Goal: Transaction & Acquisition: Obtain resource

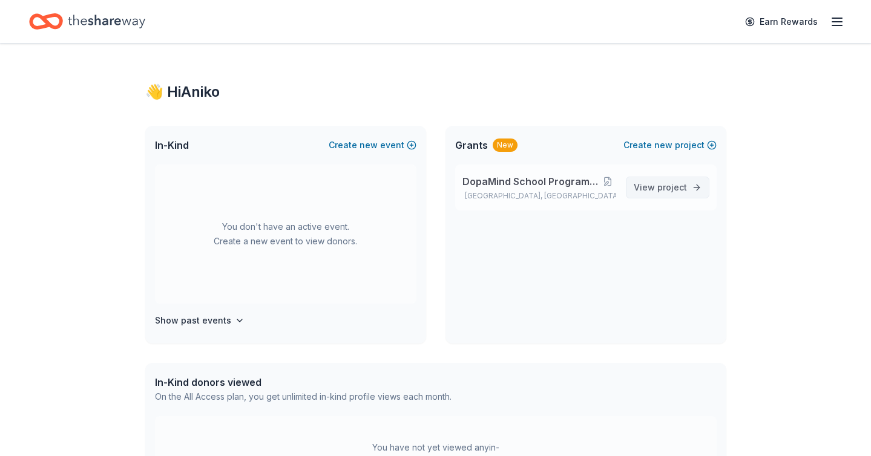
click at [633, 183] on link "View project" at bounding box center [667, 188] width 83 height 22
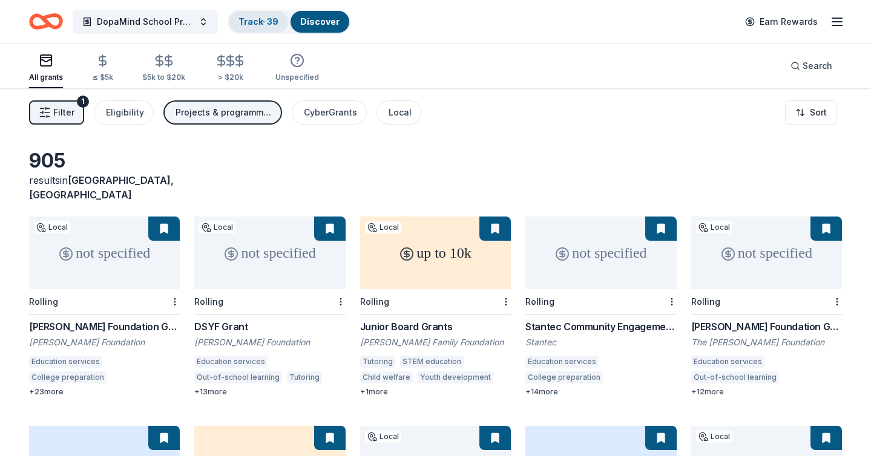
click at [255, 25] on link "Track · 39" at bounding box center [258, 21] width 40 height 10
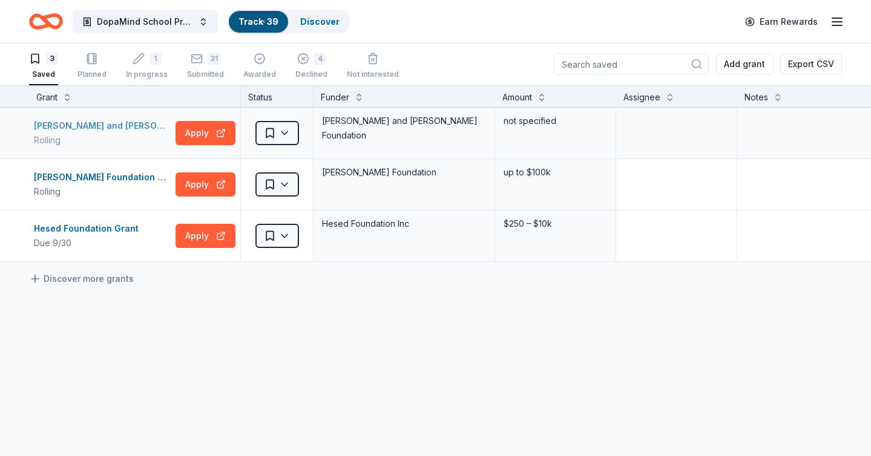
click at [139, 125] on div "[PERSON_NAME] and [PERSON_NAME] Foundation Grant" at bounding box center [102, 126] width 137 height 15
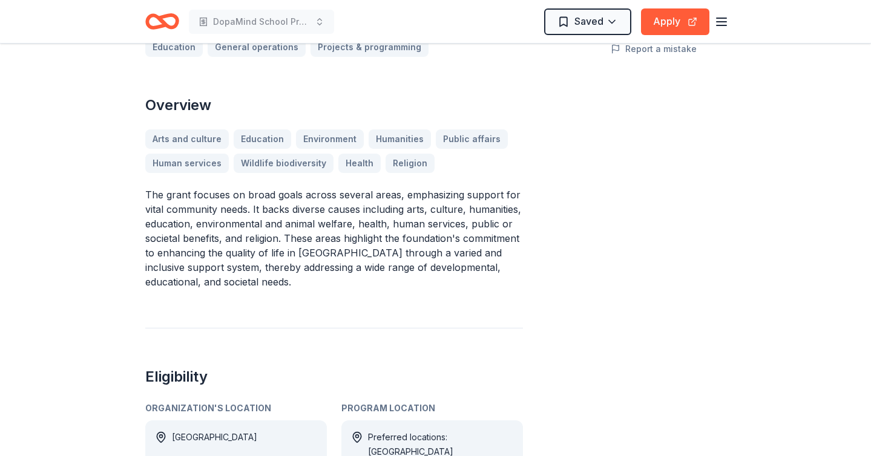
scroll to position [306, 0]
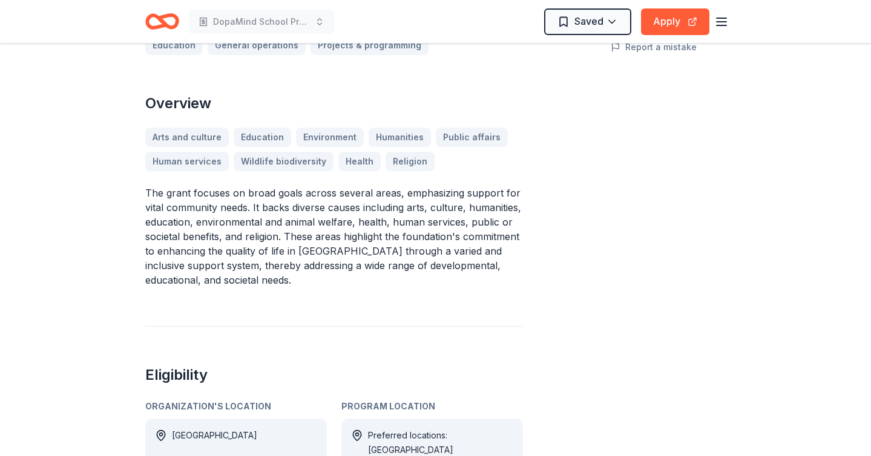
drag, startPoint x: 143, startPoint y: 141, endPoint x: 224, endPoint y: 200, distance: 100.4
drag, startPoint x: 144, startPoint y: 144, endPoint x: 225, endPoint y: 209, distance: 103.8
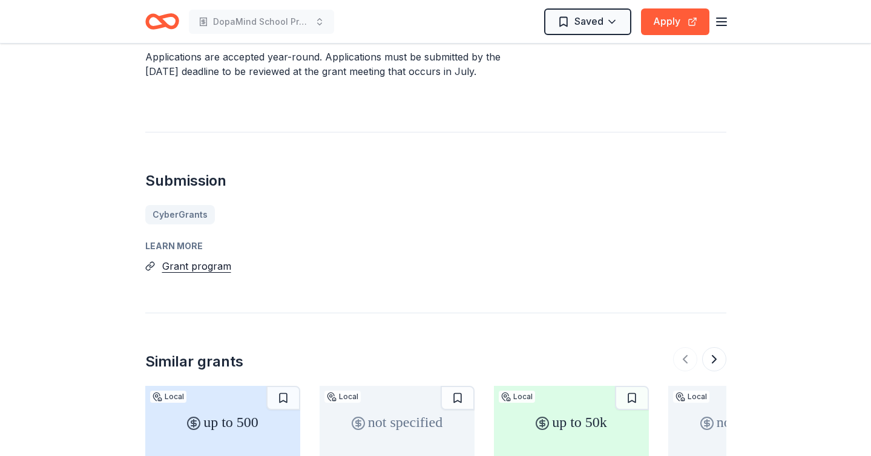
scroll to position [885, 0]
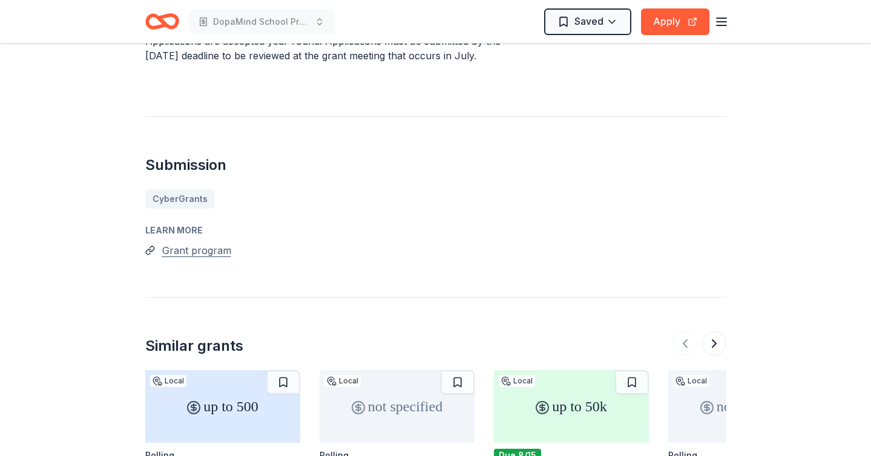
click at [207, 243] on button "Grant program" at bounding box center [196, 251] width 69 height 16
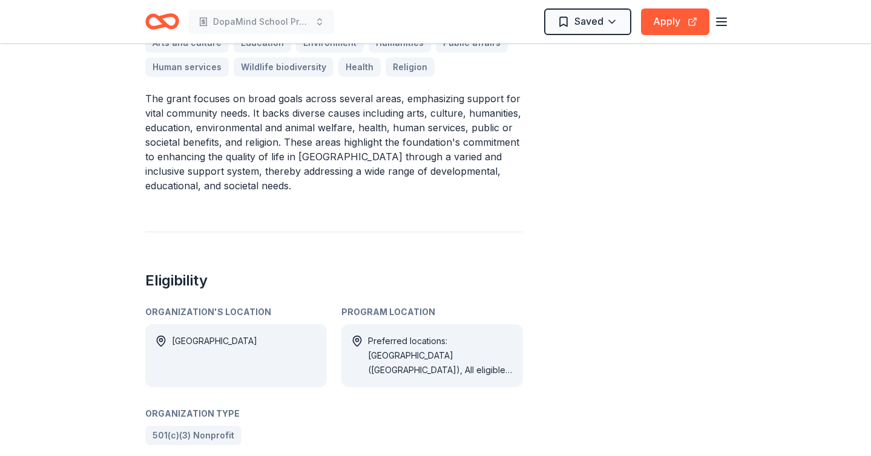
scroll to position [363, 0]
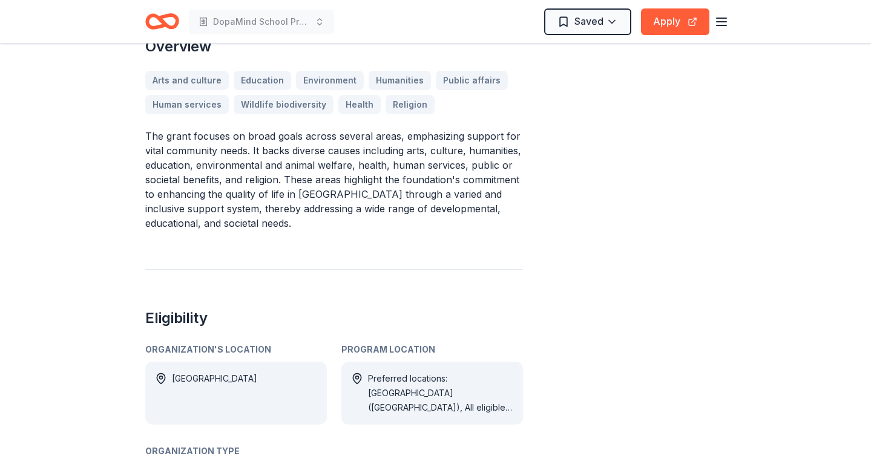
drag, startPoint x: 238, startPoint y: 173, endPoint x: 145, endPoint y: 80, distance: 131.3
click at [145, 129] on p "The grant focuses on broad goals across several areas, emphasizing support for …" at bounding box center [334, 180] width 378 height 102
drag, startPoint x: 145, startPoint y: 81, endPoint x: 263, endPoint y: 178, distance: 152.6
click at [263, 179] on p "The grant focuses on broad goals across several areas, emphasizing support for …" at bounding box center [334, 180] width 378 height 102
drag, startPoint x: 145, startPoint y: 86, endPoint x: 237, endPoint y: 178, distance: 130.5
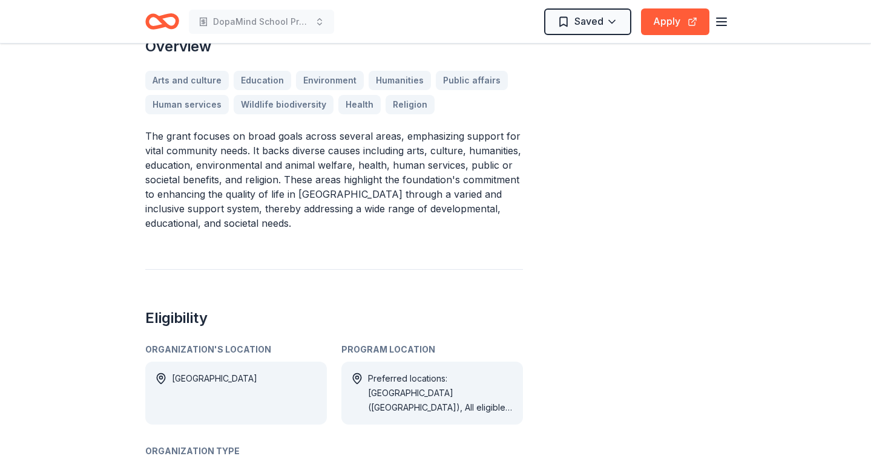
click at [237, 178] on p "The grant focuses on broad goals across several areas, emphasizing support for …" at bounding box center [334, 180] width 378 height 102
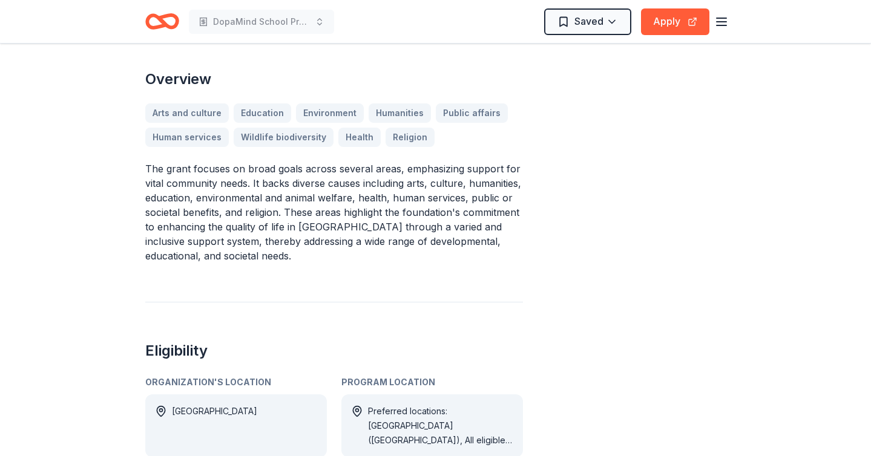
scroll to position [329, 0]
click at [344, 214] on p "The grant focuses on broad goals across several areas, emphasizing support for …" at bounding box center [334, 214] width 378 height 102
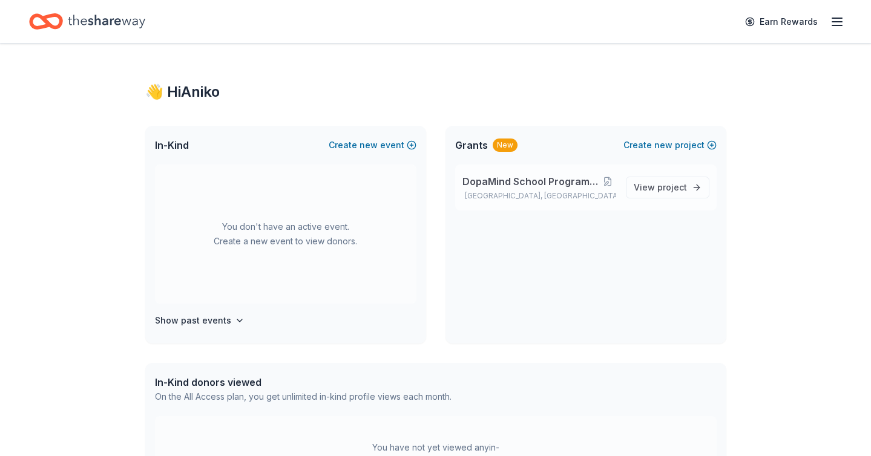
click at [508, 172] on div "DopaMind School Programs and Assemblies Northridge, CA View project" at bounding box center [585, 188] width 261 height 46
click at [656, 188] on span "View project" at bounding box center [659, 187] width 53 height 15
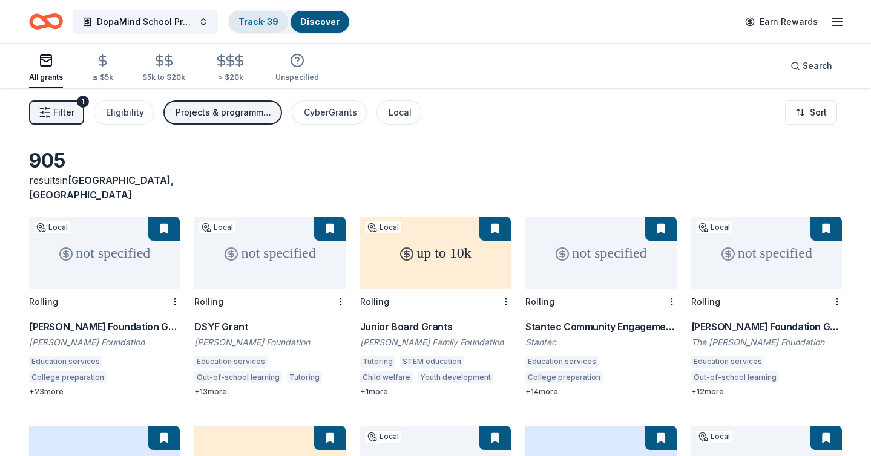
click at [246, 20] on link "Track · 39" at bounding box center [258, 21] width 40 height 10
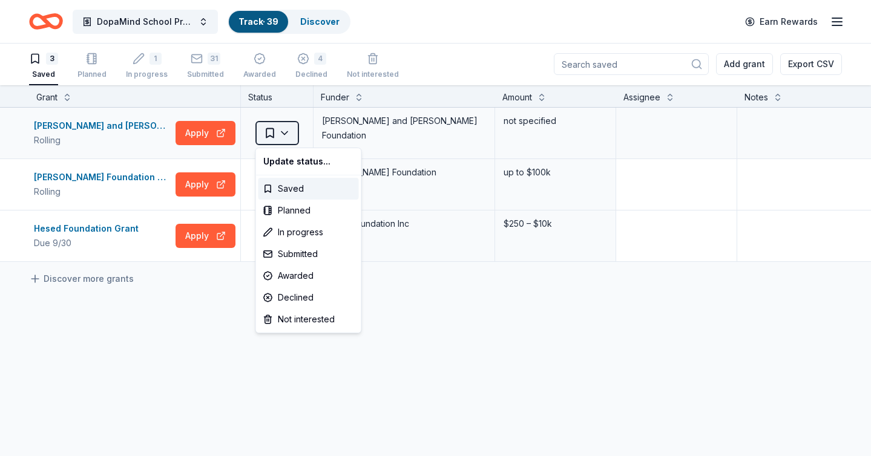
click at [282, 136] on html "DopaMind School Programs and Assemblies Track · 39 Discover Earn Rewards 3 Save…" at bounding box center [435, 227] width 871 height 456
click at [297, 258] on div "Submitted" at bounding box center [308, 254] width 100 height 22
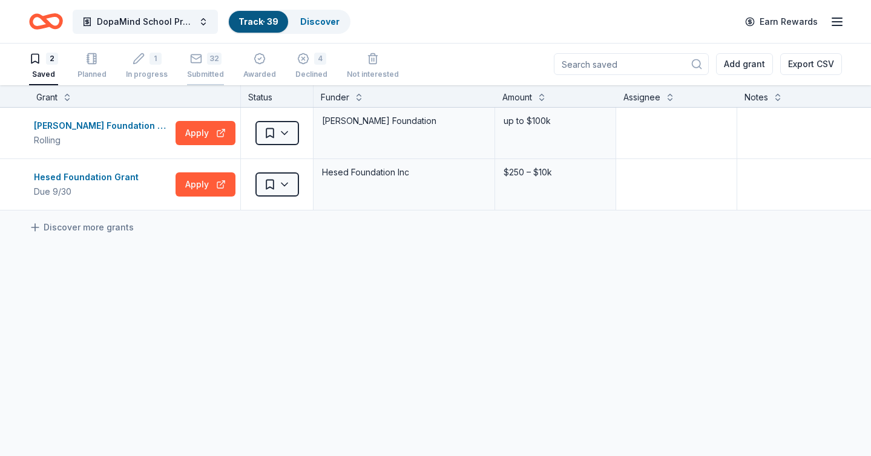
click at [194, 62] on rect "button" at bounding box center [196, 58] width 10 height 8
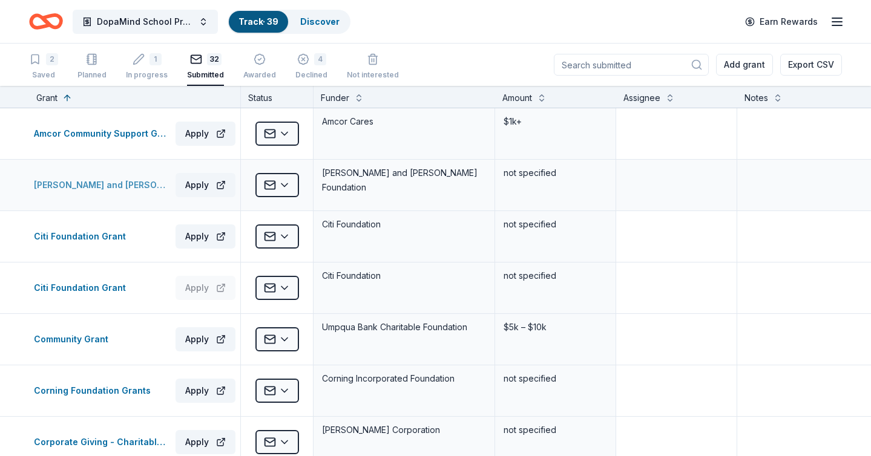
click at [133, 180] on div "[PERSON_NAME] and [PERSON_NAME] Foundation Grant" at bounding box center [102, 185] width 137 height 15
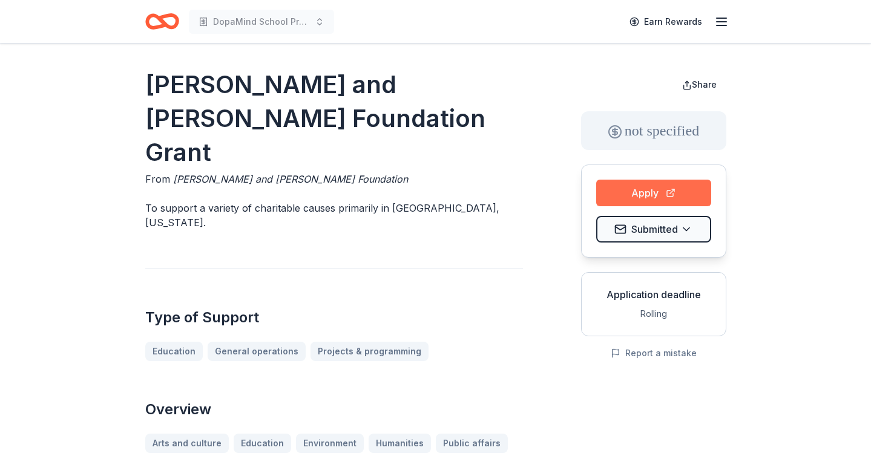
click at [631, 180] on button "Apply" at bounding box center [653, 193] width 115 height 27
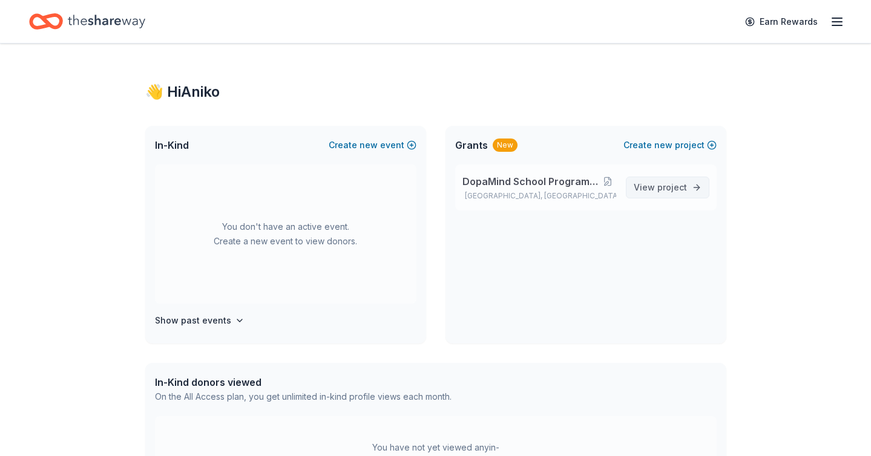
click at [665, 186] on span "project" at bounding box center [672, 187] width 30 height 10
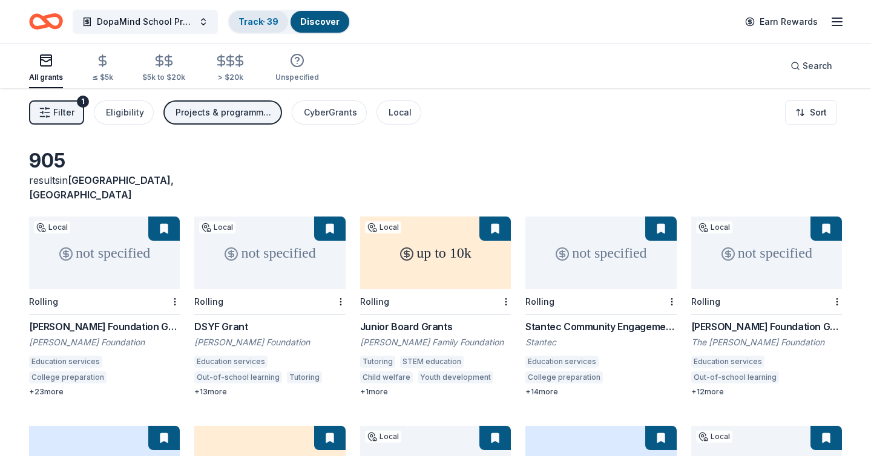
click at [249, 31] on div "Track · 39" at bounding box center [258, 22] width 59 height 22
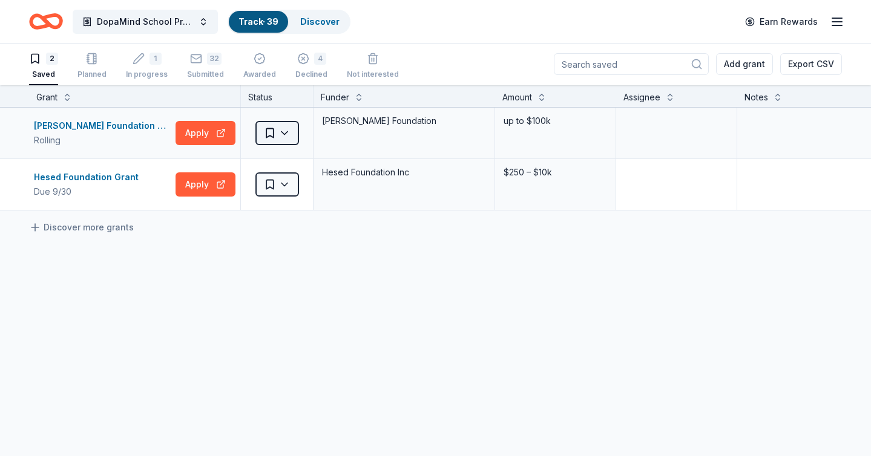
click at [281, 132] on html "DopaMind School Programs and Assemblies Track · 39 Discover Earn Rewards 2 Save…" at bounding box center [435, 227] width 871 height 456
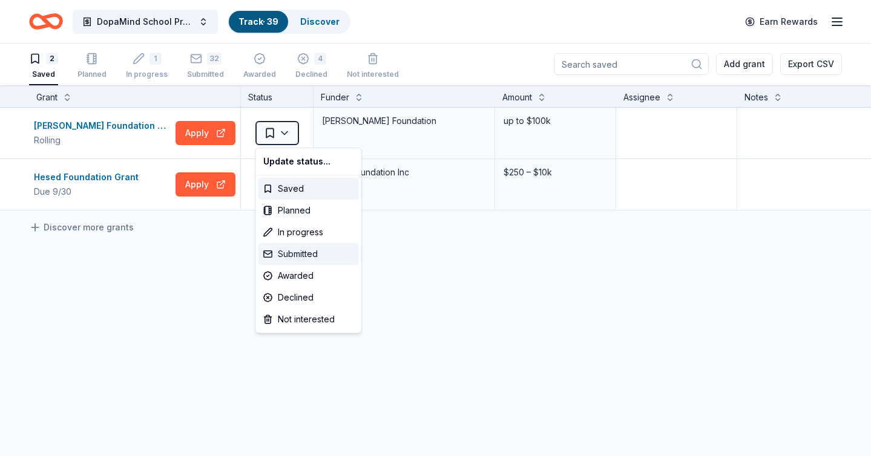
click at [284, 256] on div "Submitted" at bounding box center [308, 254] width 100 height 22
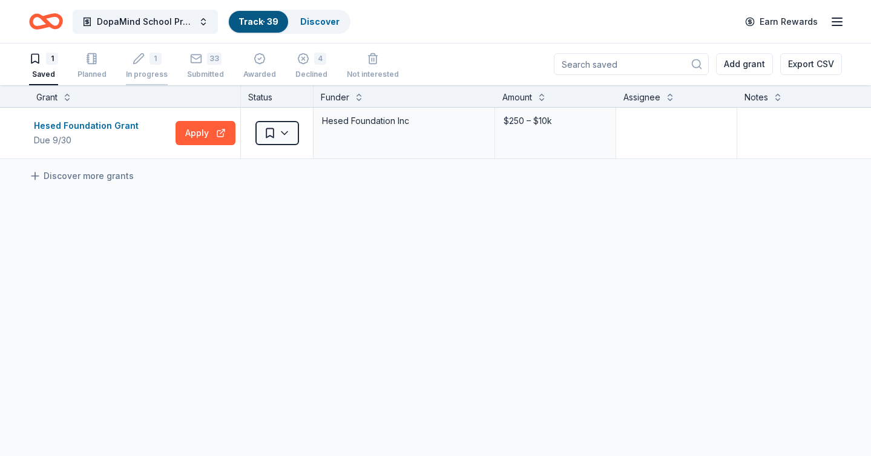
click at [147, 71] on div "In progress" at bounding box center [147, 75] width 42 height 10
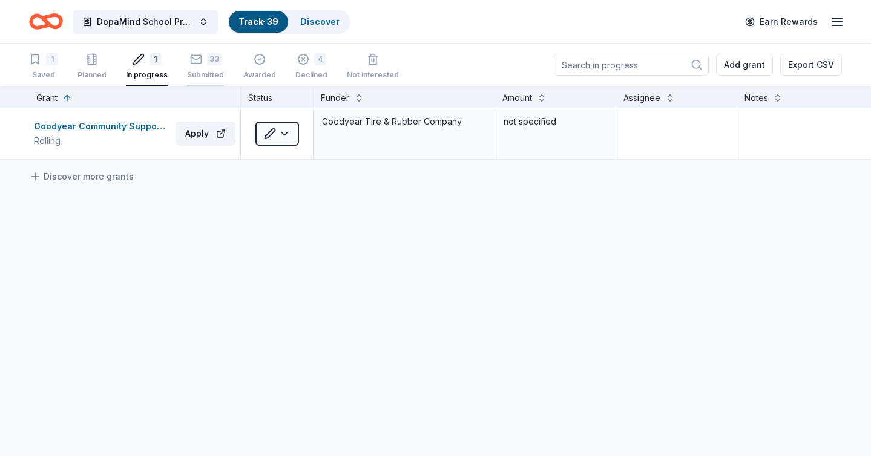
click at [207, 59] on div "33" at bounding box center [214, 53] width 15 height 12
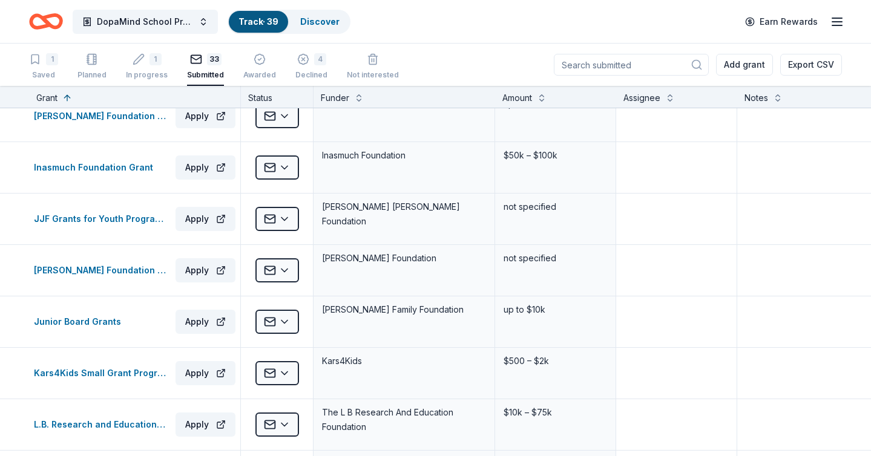
scroll to position [786, 0]
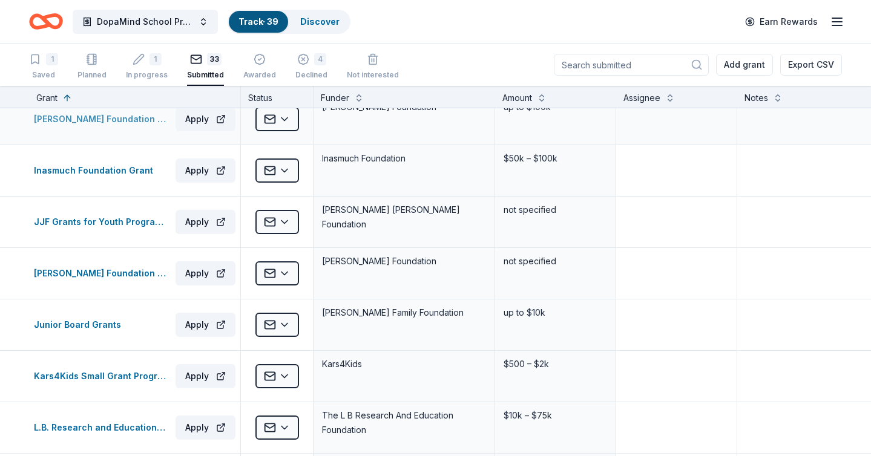
click at [118, 122] on div "Henry T. Nicholas III Foundation - California Grants" at bounding box center [102, 119] width 137 height 15
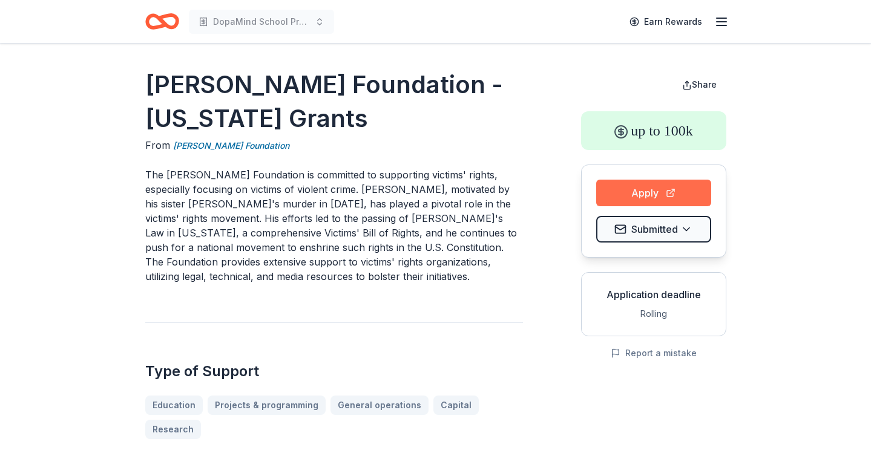
click at [637, 196] on button "Apply" at bounding box center [653, 193] width 115 height 27
